Goal: Navigation & Orientation: Find specific page/section

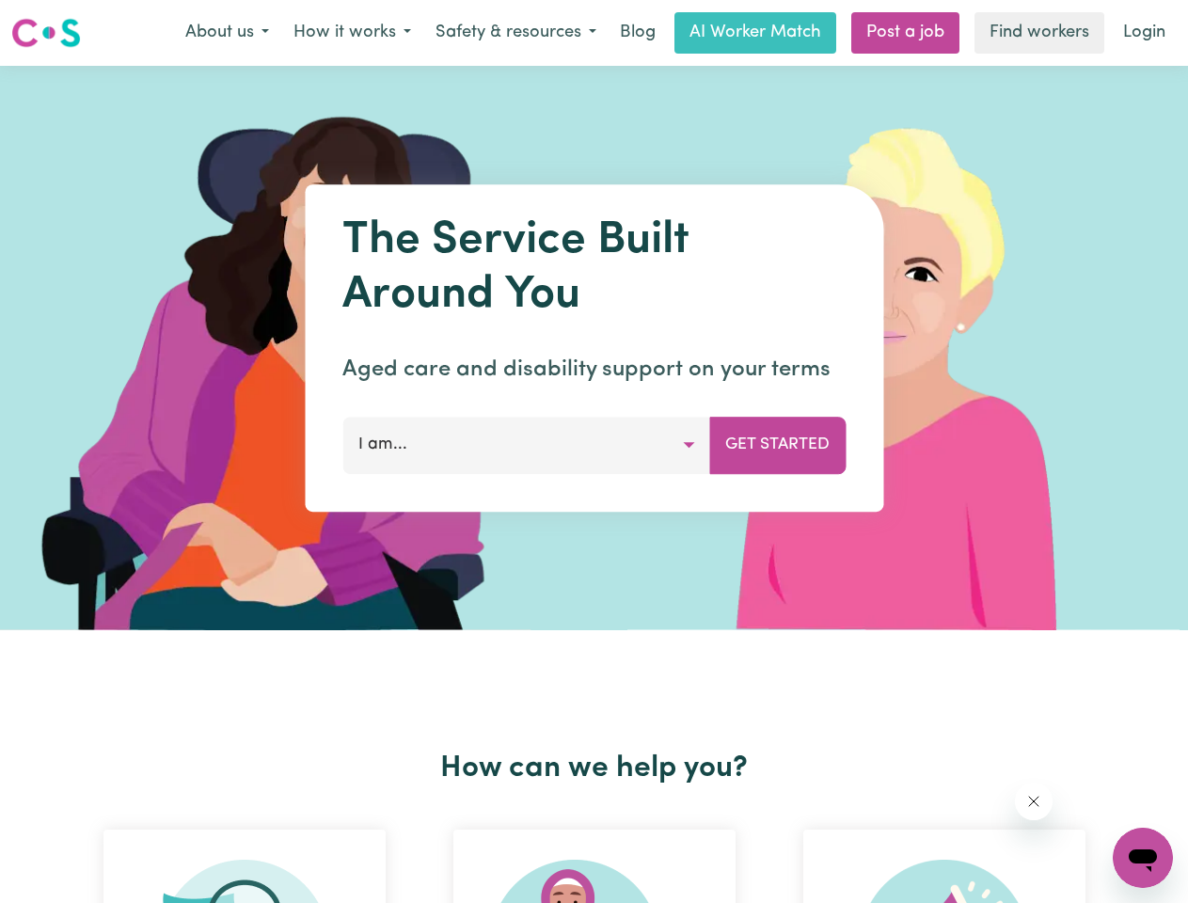
click at [227, 33] on button "About us" at bounding box center [227, 33] width 108 height 40
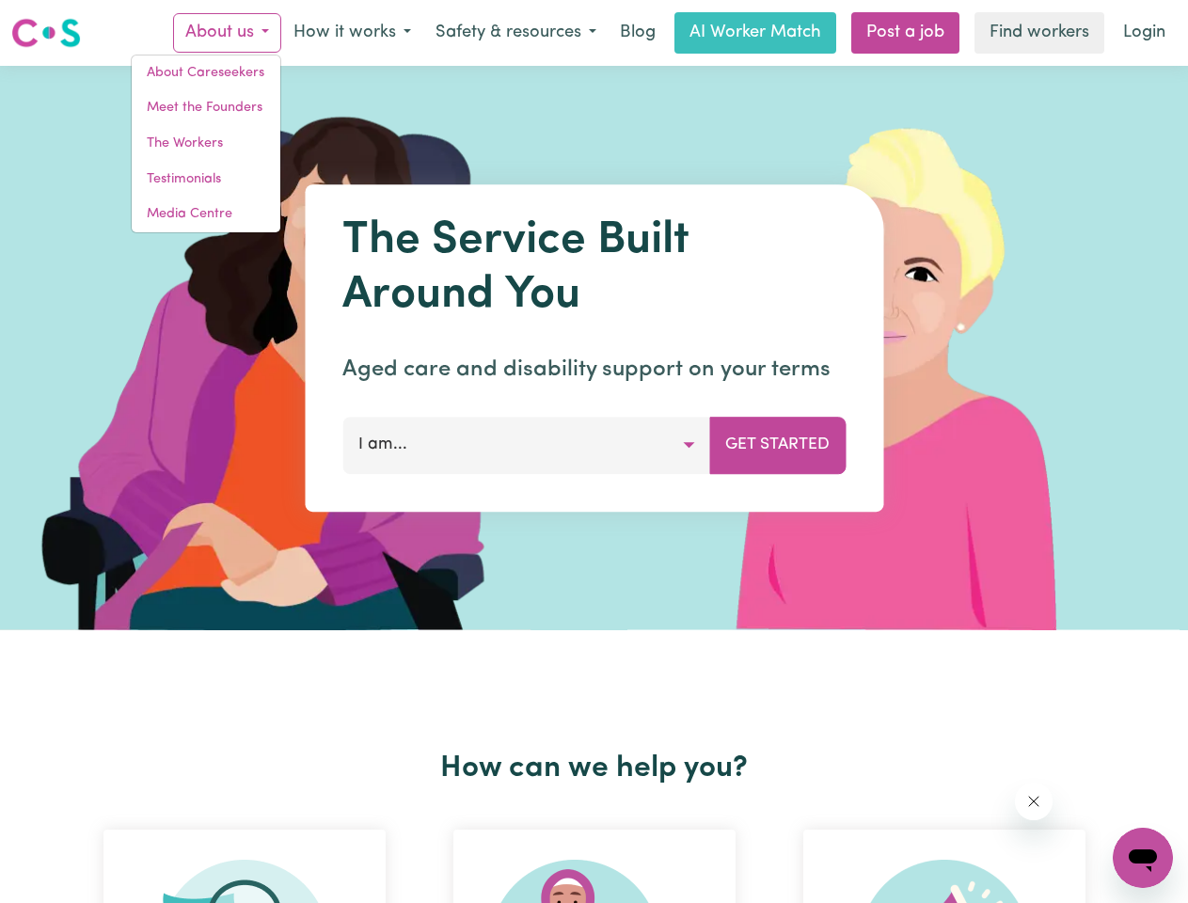
click at [351, 33] on button "How it works" at bounding box center [352, 33] width 142 height 40
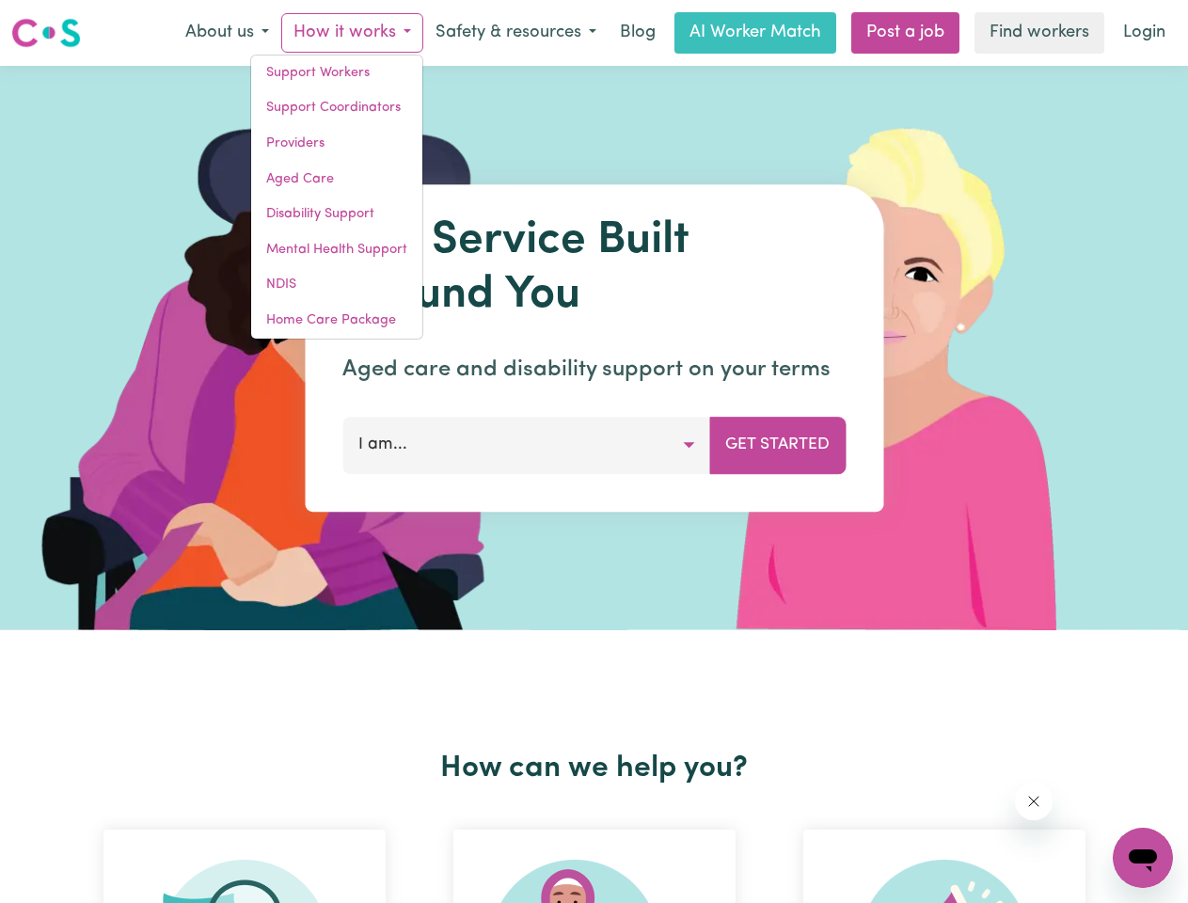
click at [515, 33] on button "Safety & resources" at bounding box center [515, 33] width 185 height 40
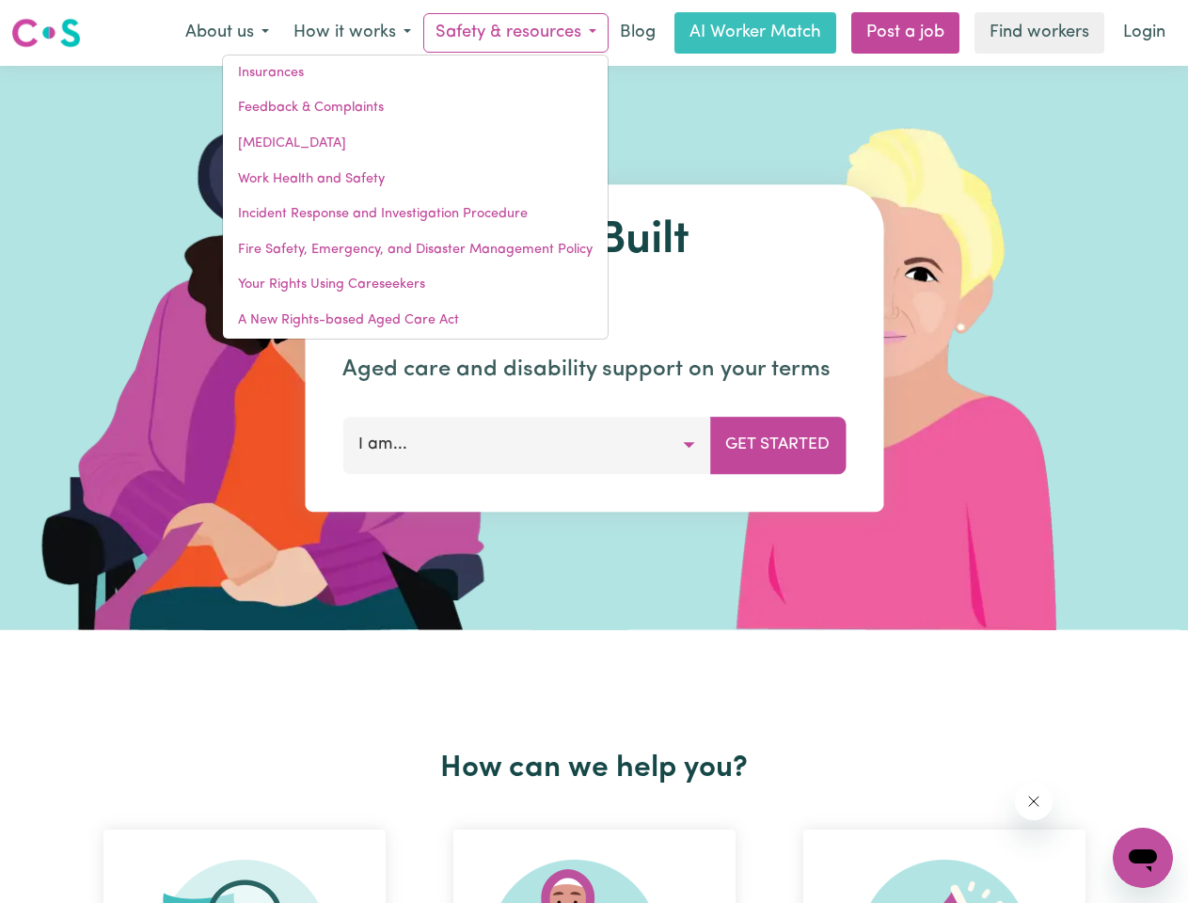
click at [526, 445] on button "I am..." at bounding box center [526, 445] width 368 height 56
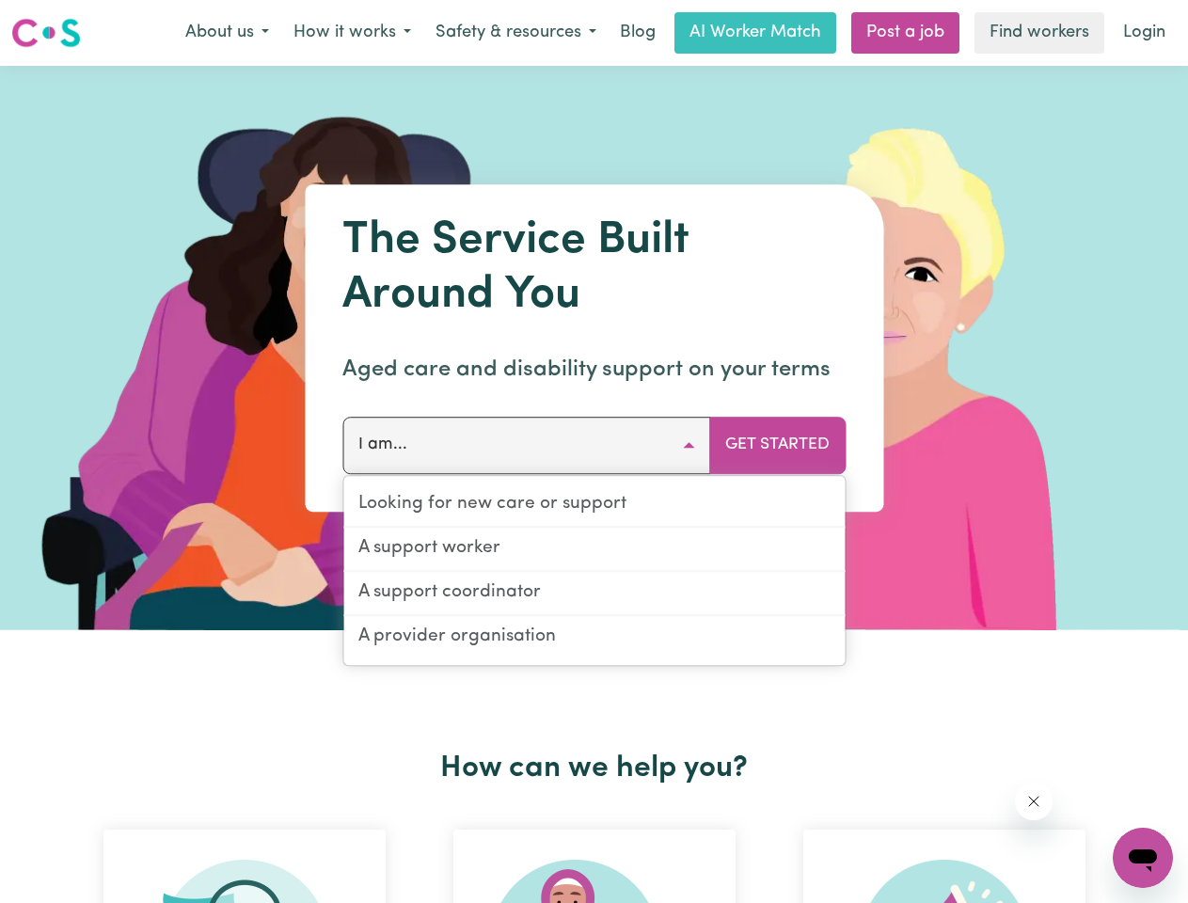
click at [777, 445] on button "Get Started" at bounding box center [777, 445] width 136 height 56
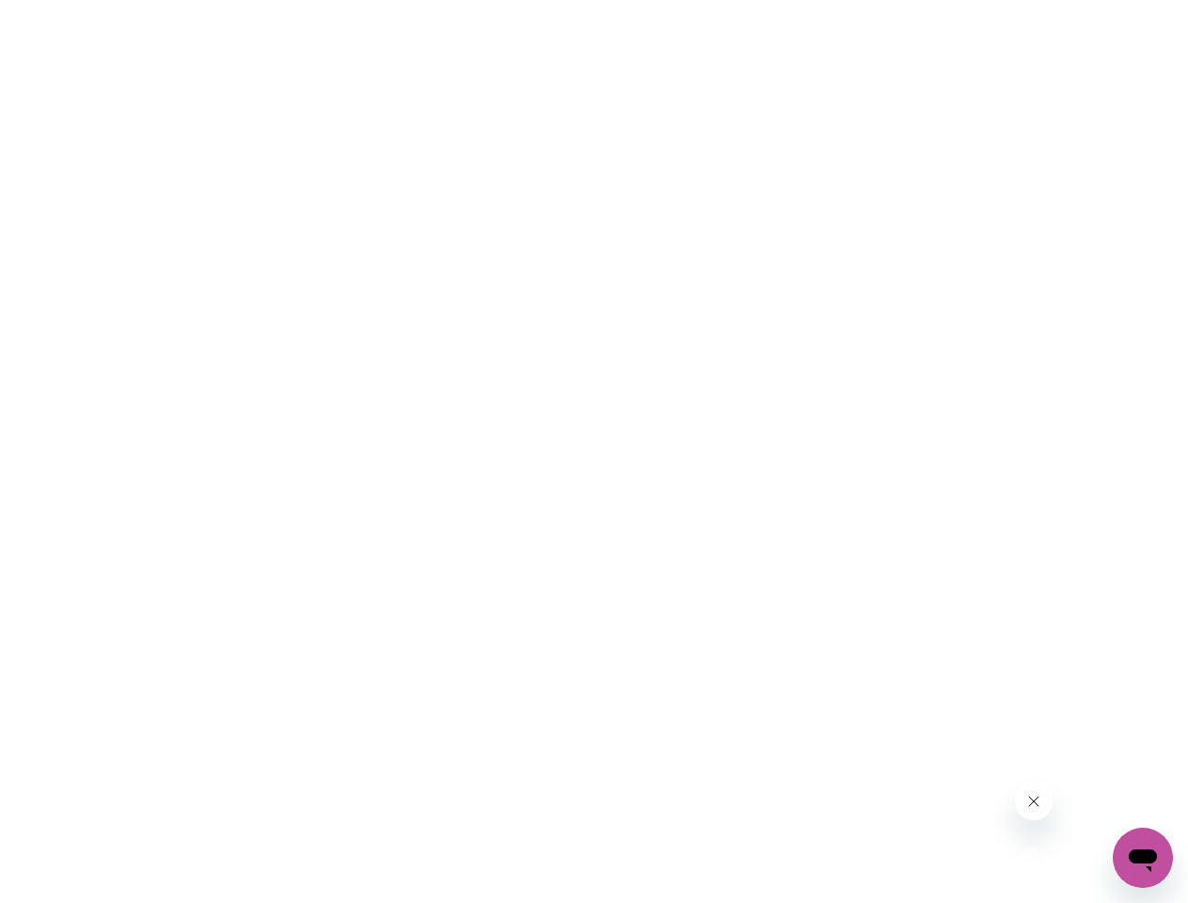
click at [595, 0] on html at bounding box center [594, 0] width 1188 height 0
click at [944, 0] on html at bounding box center [594, 0] width 1188 height 0
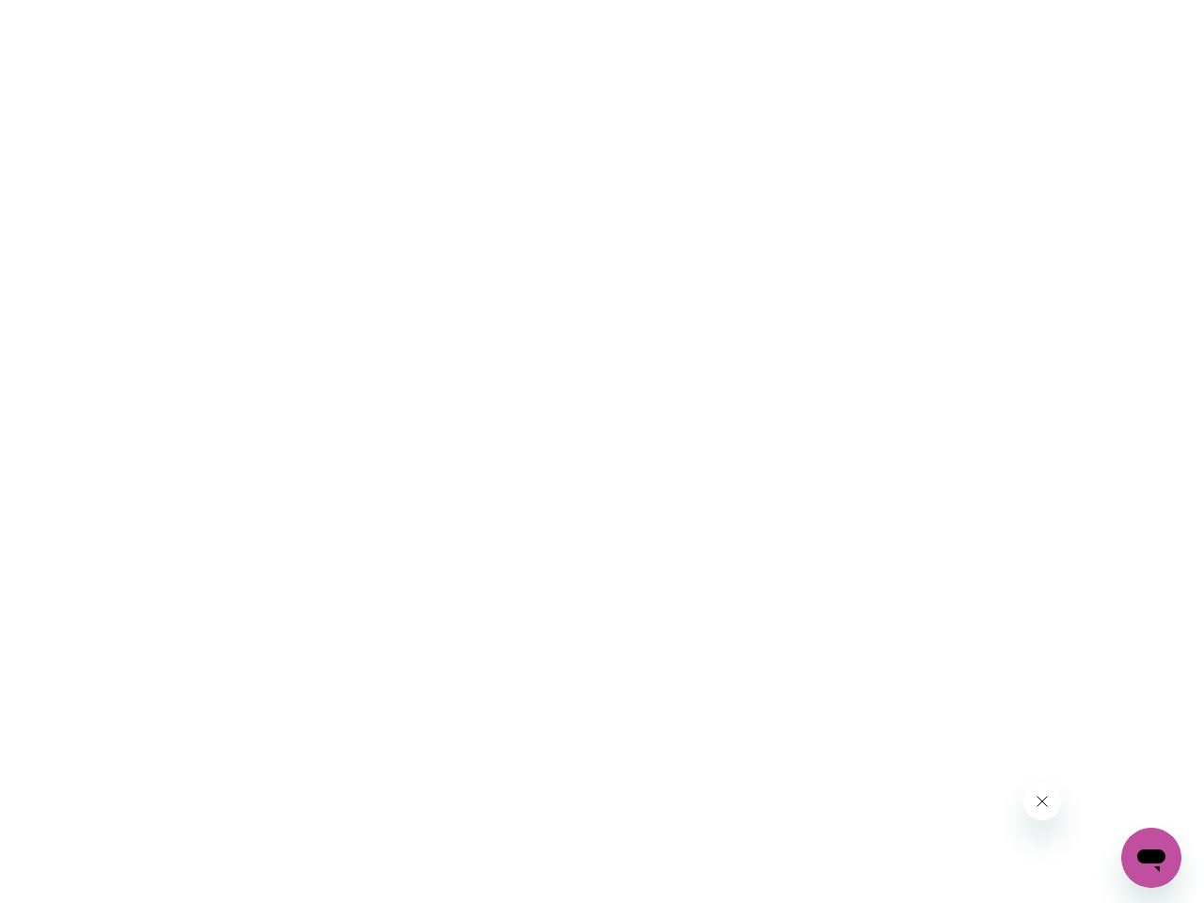
click at [1025, 801] on button "Close message from company" at bounding box center [1042, 802] width 38 height 38
